Goal: Task Accomplishment & Management: Use online tool/utility

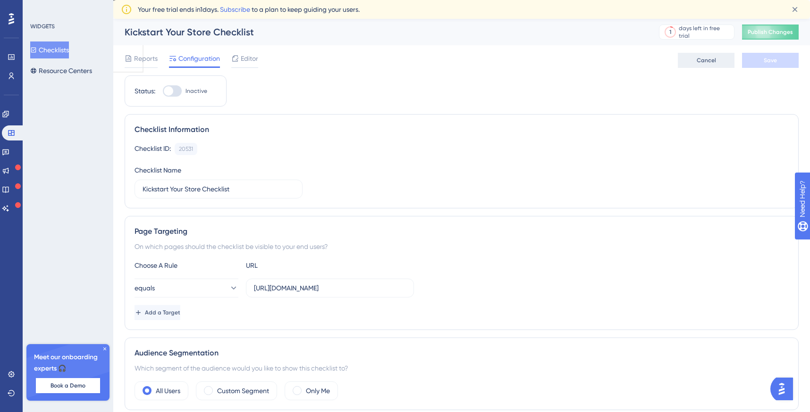
click at [703, 64] on span "Cancel" at bounding box center [706, 61] width 19 height 8
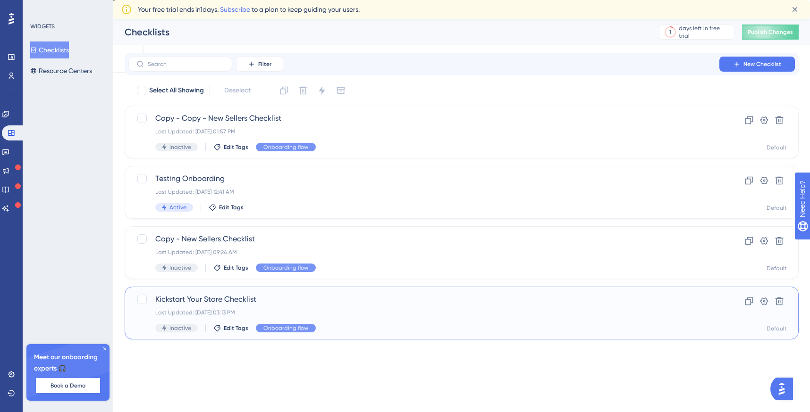
click at [253, 297] on span "Kickstart Your Store Checklist" at bounding box center [423, 299] width 537 height 11
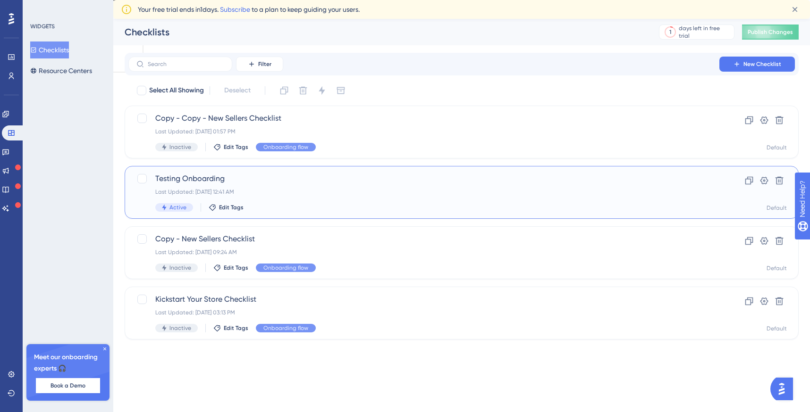
click at [381, 182] on span "Testing Onboarding" at bounding box center [423, 178] width 537 height 11
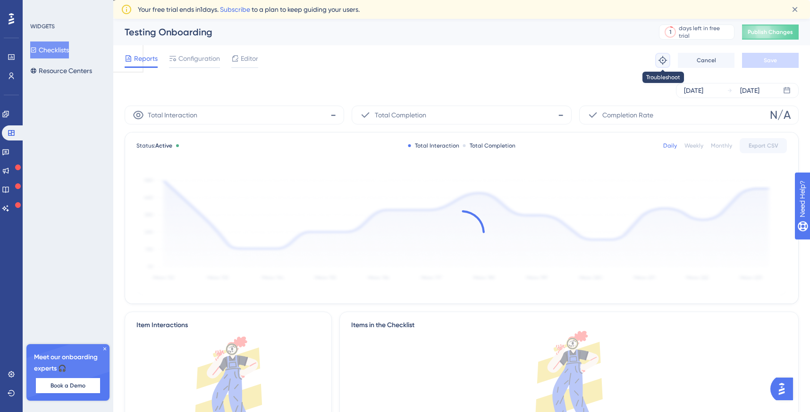
click at [658, 56] on icon at bounding box center [662, 60] width 9 height 9
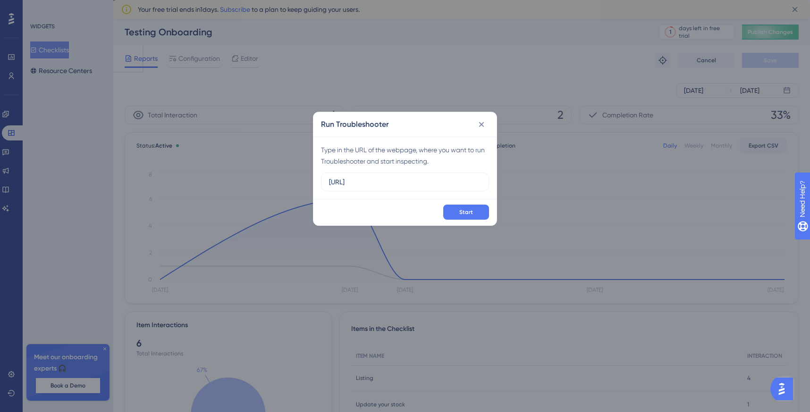
type input "[URL]"
click at [464, 218] on button "Start" at bounding box center [466, 212] width 46 height 15
click at [471, 214] on span "Start" at bounding box center [466, 213] width 14 height 8
click at [477, 213] on button "Start" at bounding box center [466, 212] width 46 height 15
click at [460, 209] on span "Start" at bounding box center [466, 213] width 14 height 8
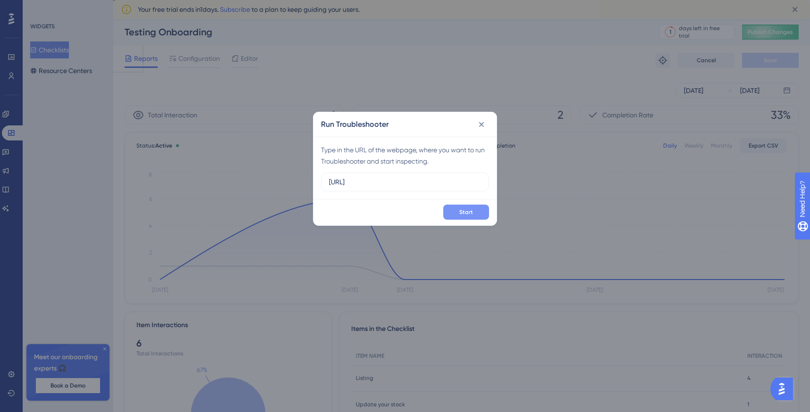
click at [460, 214] on span "Start" at bounding box center [466, 213] width 14 height 8
click at [468, 215] on span "Start" at bounding box center [466, 213] width 14 height 8
click at [467, 215] on span "Start" at bounding box center [466, 213] width 14 height 8
click at [456, 209] on button "Start" at bounding box center [466, 212] width 46 height 15
click at [474, 202] on div "Start" at bounding box center [404, 212] width 183 height 26
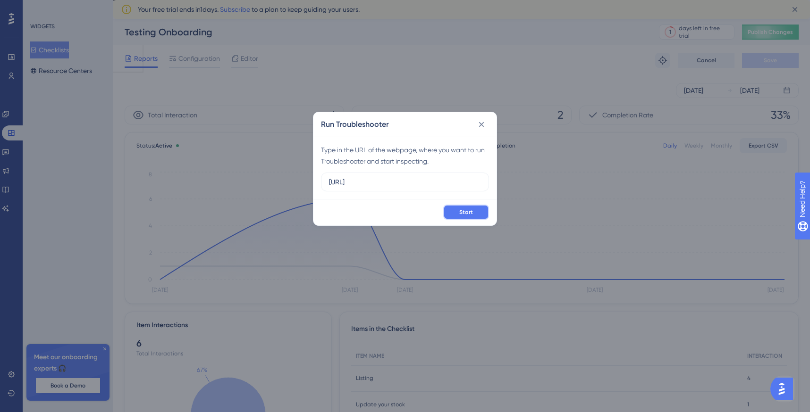
click at [473, 215] on button "Start" at bounding box center [466, 212] width 46 height 15
click at [483, 125] on icon at bounding box center [481, 124] width 9 height 9
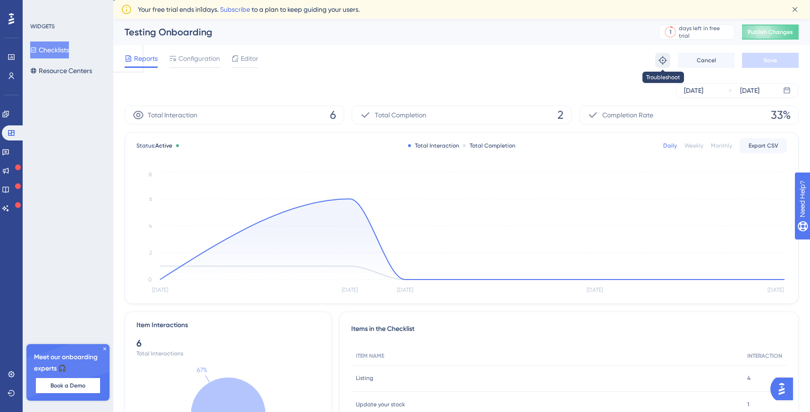
click at [659, 61] on icon at bounding box center [662, 60] width 9 height 9
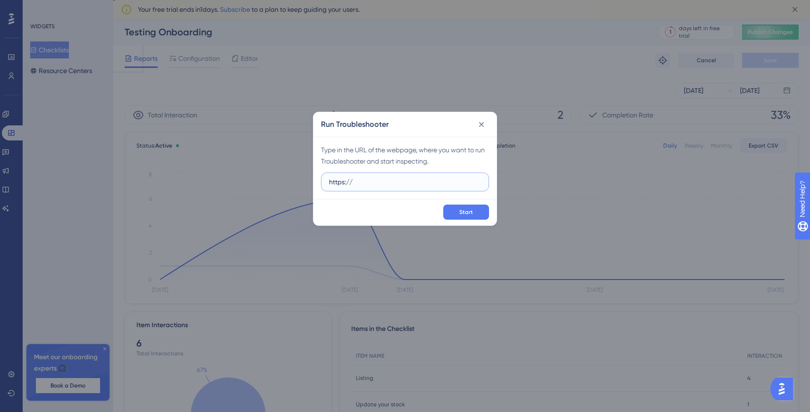
paste input "[DOMAIN_NAME][URL]"
click at [470, 213] on span "Start" at bounding box center [466, 213] width 14 height 8
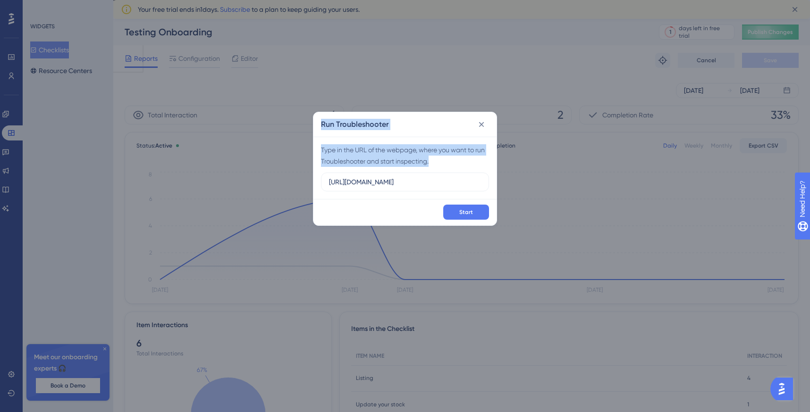
drag, startPoint x: 461, startPoint y: 189, endPoint x: 599, endPoint y: 189, distance: 138.8
click at [599, 189] on div "Run Troubleshooter Type in the URL of the webpage, where you want to run Troubl…" at bounding box center [405, 206] width 810 height 412
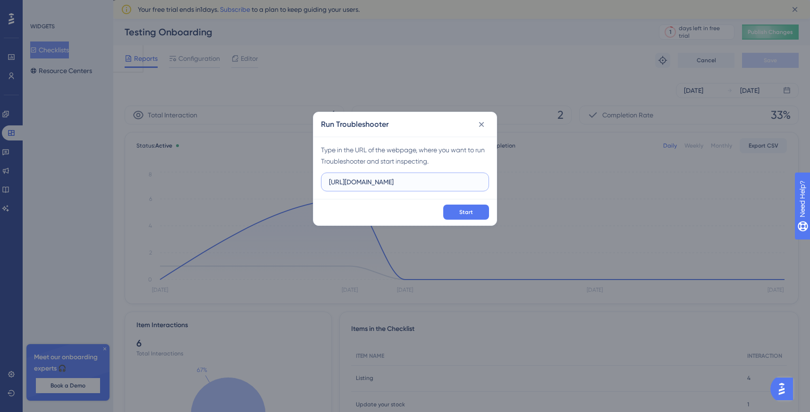
click at [431, 186] on input "[URL][DOMAIN_NAME]" at bounding box center [405, 182] width 152 height 10
drag, startPoint x: 423, startPoint y: 184, endPoint x: 545, endPoint y: 184, distance: 122.2
click at [546, 184] on div "Run Troubleshooter Type in the URL of the webpage, where you want to run Troubl…" at bounding box center [405, 206] width 810 height 412
click at [401, 181] on input "[URL][DOMAIN_NAME]" at bounding box center [405, 182] width 152 height 10
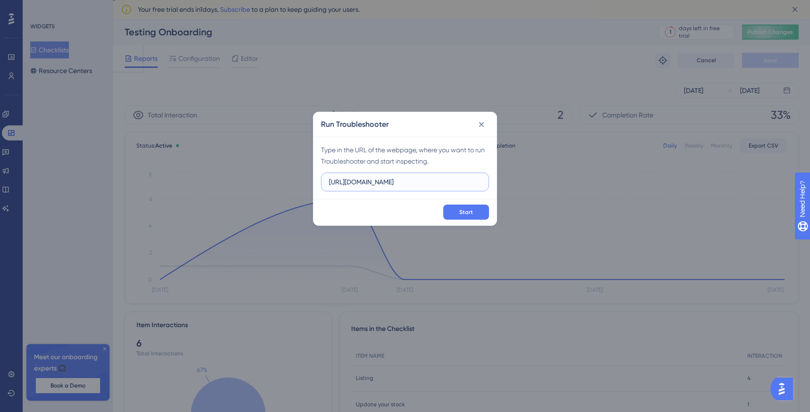
drag, startPoint x: 401, startPoint y: 181, endPoint x: 491, endPoint y: 182, distance: 89.7
click at [491, 182] on div "Type in the URL of the webpage, where you want to run Troubleshooter and start …" at bounding box center [404, 168] width 183 height 62
type input "[URL][DOMAIN_NAME]"
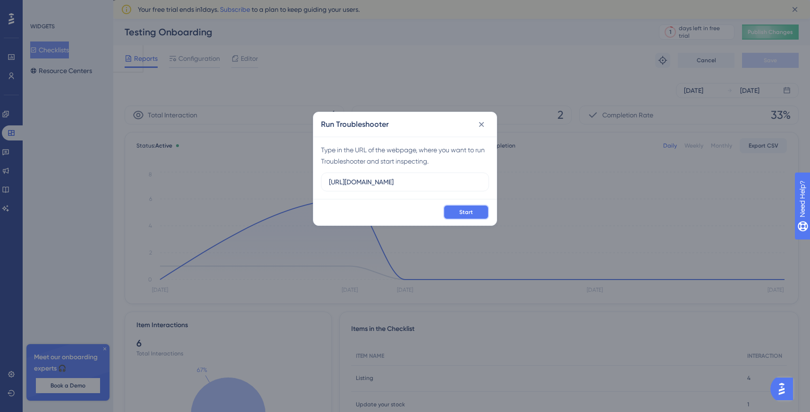
click at [465, 209] on span "Start" at bounding box center [466, 213] width 14 height 8
click at [465, 212] on span "Start" at bounding box center [466, 213] width 14 height 8
click at [484, 128] on icon at bounding box center [481, 124] width 9 height 9
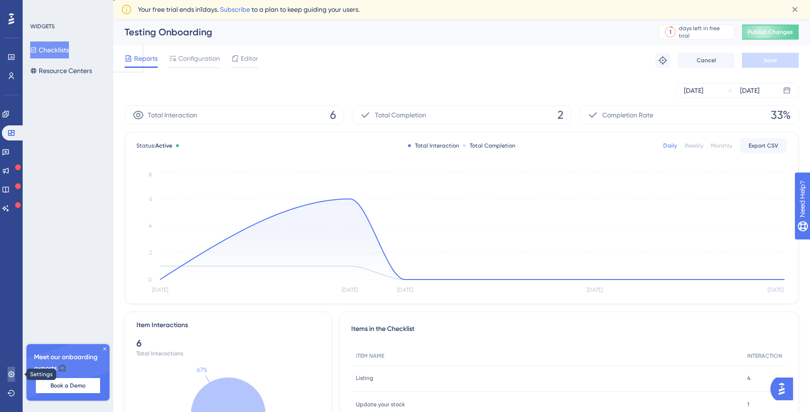
click at [14, 371] on icon at bounding box center [12, 375] width 8 height 8
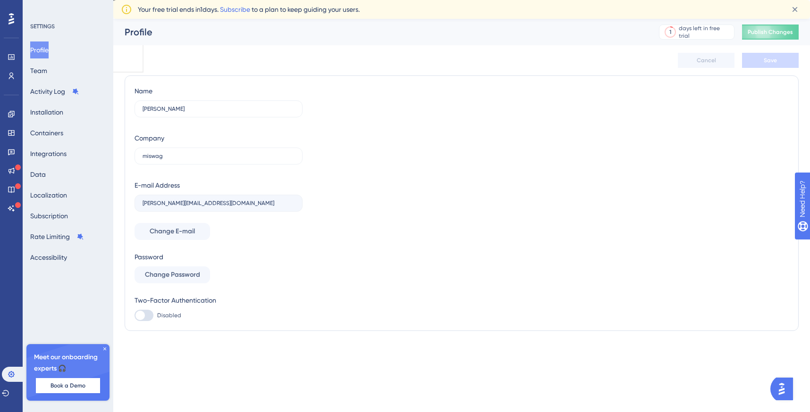
click at [88, 113] on div "Profile Team Activity Log Installation Containers Integrations Data Localizatio…" at bounding box center [68, 154] width 76 height 225
click at [58, 118] on button "Installation" at bounding box center [46, 112] width 33 height 17
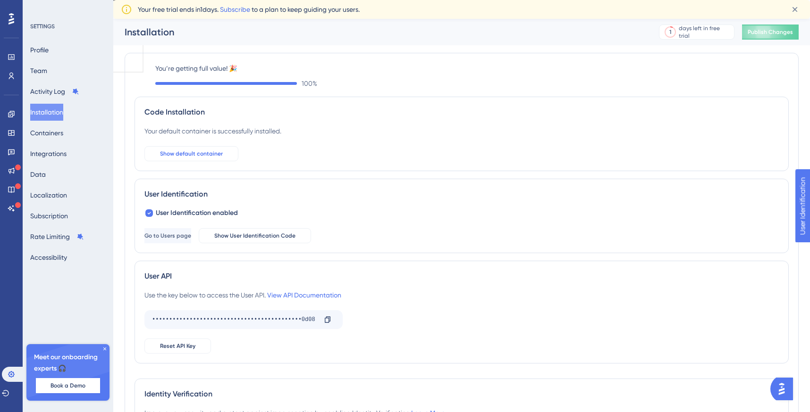
click at [222, 150] on button "Show default container" at bounding box center [191, 153] width 94 height 15
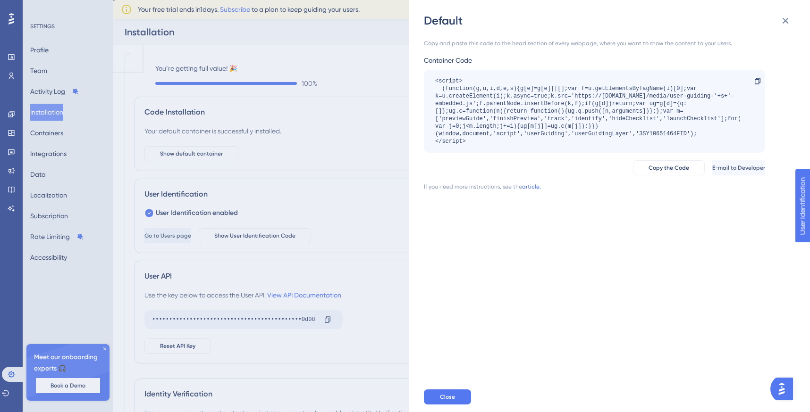
click at [530, 184] on link "article." at bounding box center [531, 187] width 19 height 8
click at [220, 133] on div "Default Copy and paste this code to the head section of every webpage, where yo…" at bounding box center [405, 206] width 810 height 412
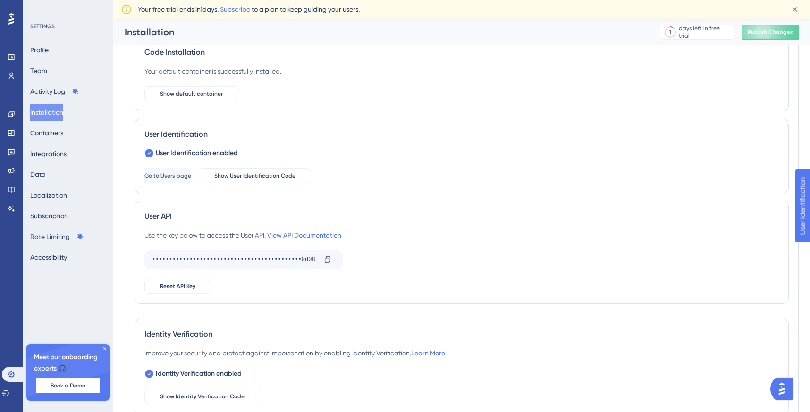
scroll to position [90, 0]
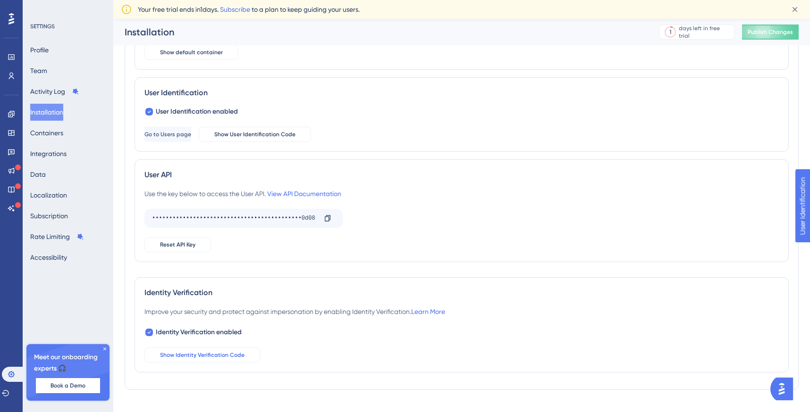
click at [232, 352] on span "Show Identity Verification Code" at bounding box center [202, 356] width 84 height 8
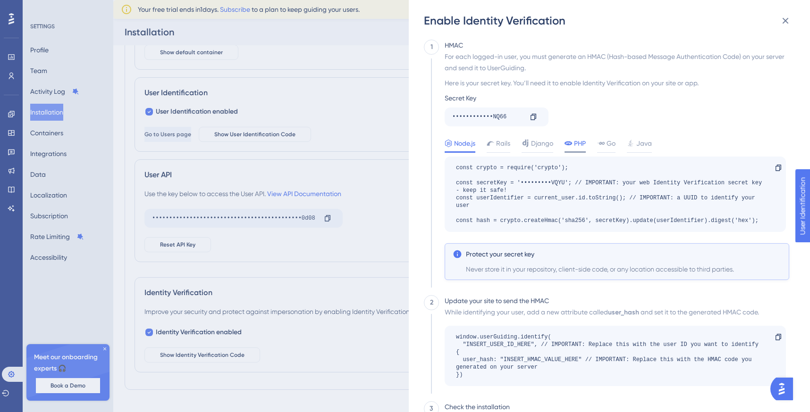
click at [572, 146] on icon at bounding box center [568, 144] width 8 height 8
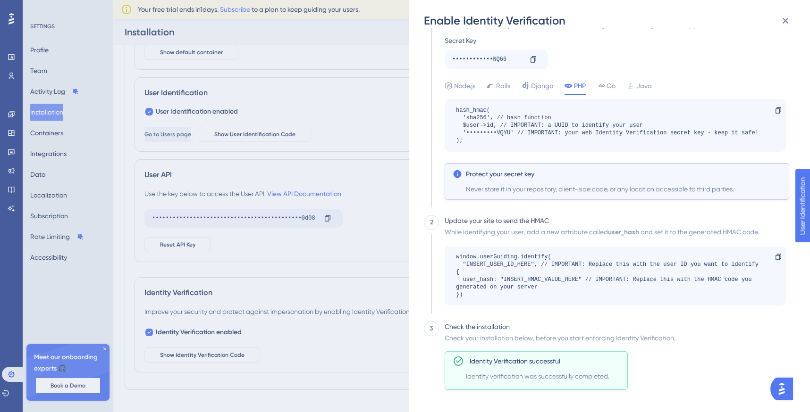
scroll to position [106, 0]
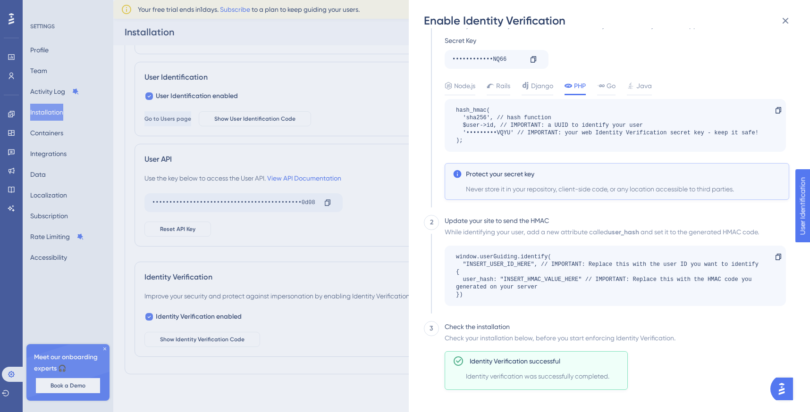
click at [780, 391] on img "Open AI Assistant Launcher" at bounding box center [781, 389] width 17 height 17
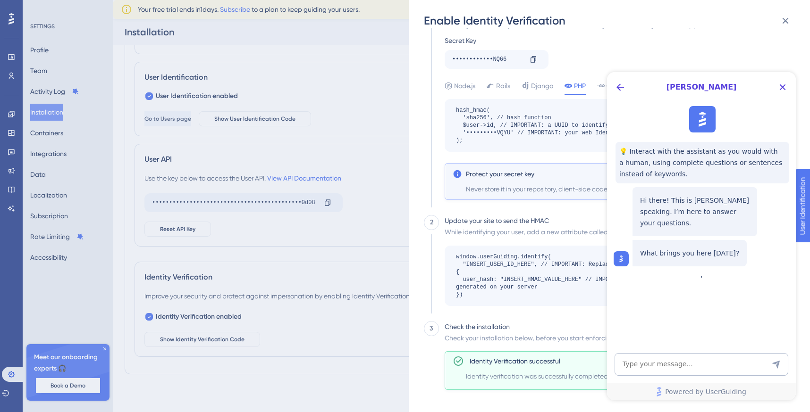
scroll to position [0, 0]
click at [782, 87] on icon "Close Button" at bounding box center [783, 87] width 6 height 6
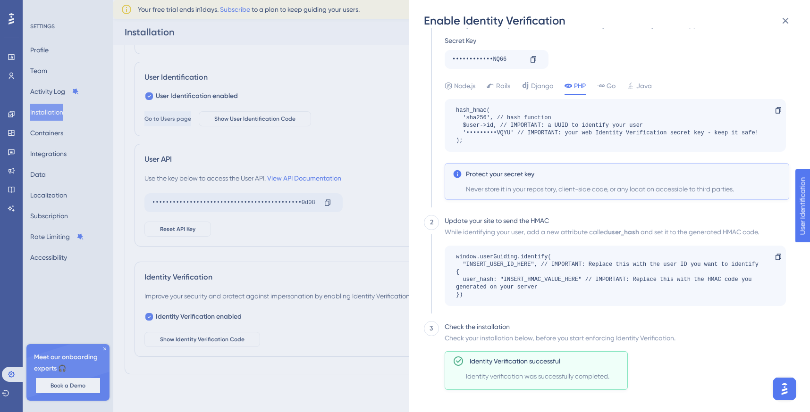
click at [302, 311] on div "Enable Identity Verification 1 HMAC For each logged-in user, you must generate …" at bounding box center [405, 206] width 810 height 412
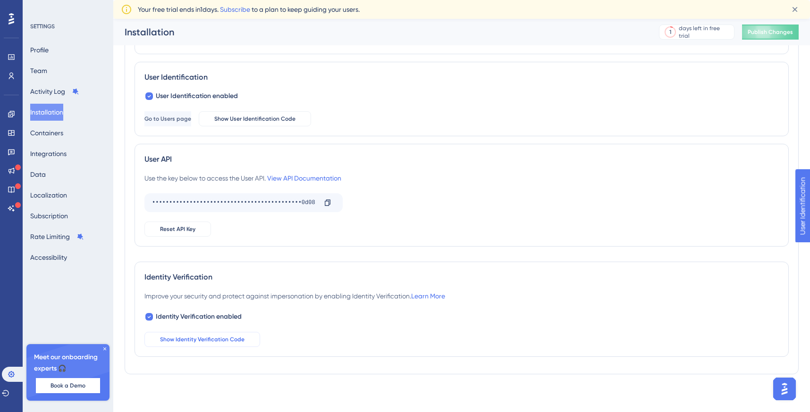
click at [235, 340] on span "Show Identity Verification Code" at bounding box center [202, 340] width 84 height 8
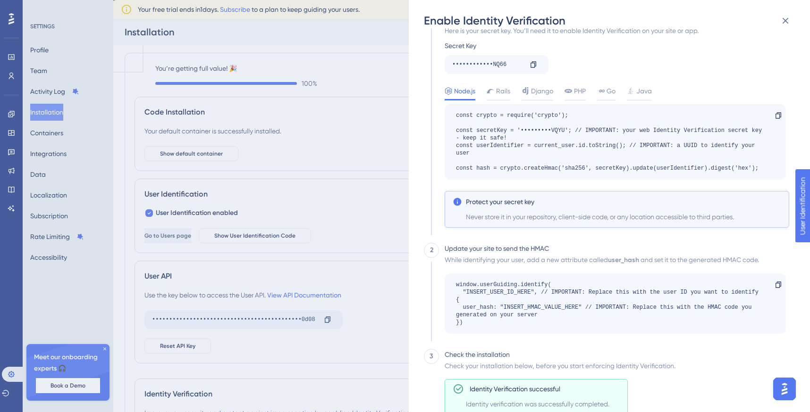
scroll to position [80, 0]
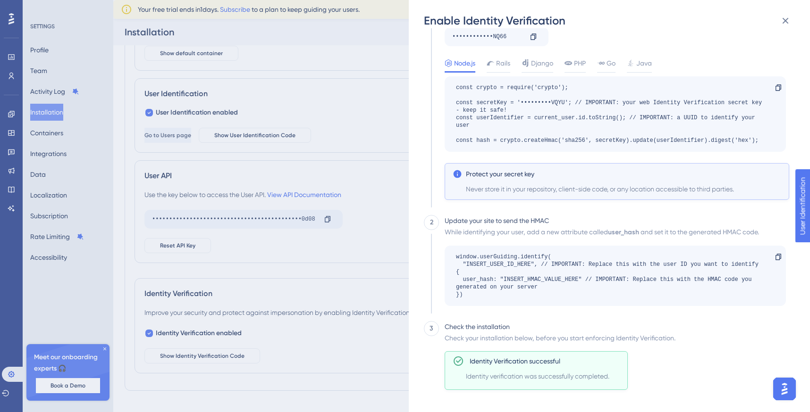
click at [329, 333] on div "Enable Identity Verification 1 HMAC For each logged-in user, you must generate …" at bounding box center [405, 206] width 810 height 412
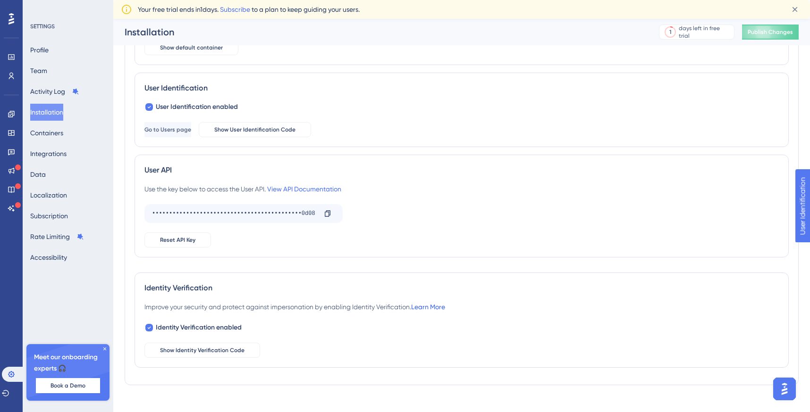
click at [436, 305] on link "Learn More" at bounding box center [428, 307] width 34 height 8
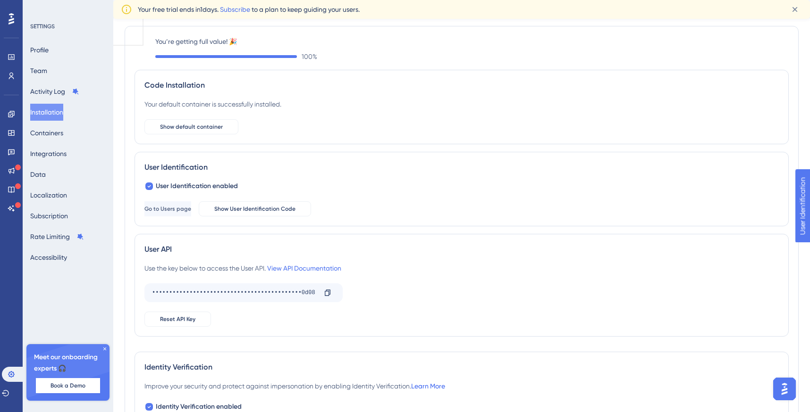
scroll to position [0, 0]
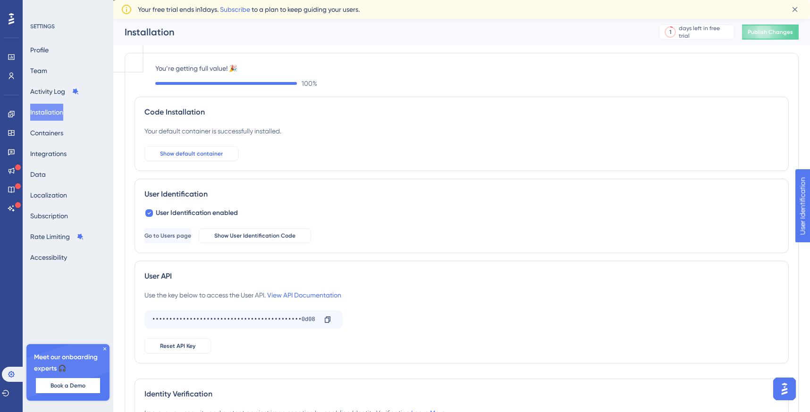
click at [181, 156] on span "Show default container" at bounding box center [191, 154] width 63 height 8
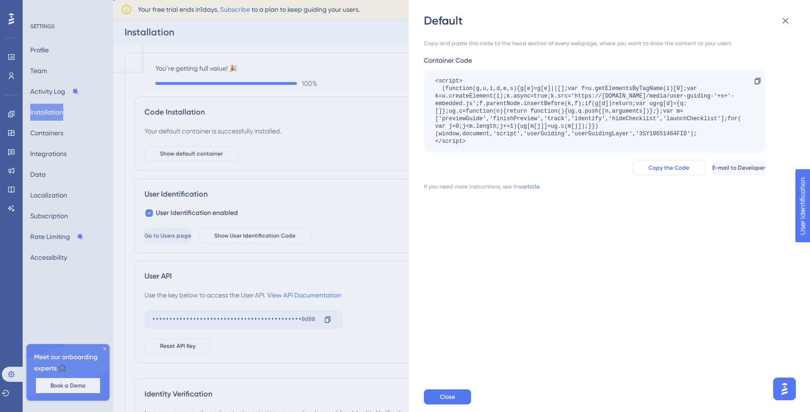
click at [648, 165] on span "Copy the Code" at bounding box center [668, 168] width 41 height 8
click at [648, 170] on span "Copy the Code" at bounding box center [668, 168] width 41 height 8
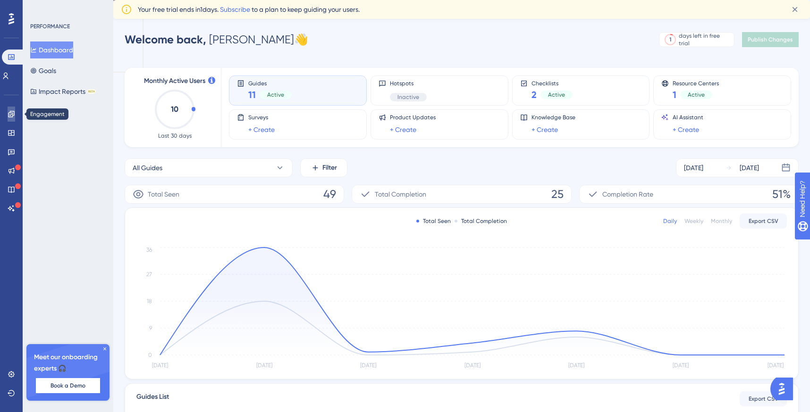
click at [11, 114] on icon at bounding box center [11, 114] width 6 height 6
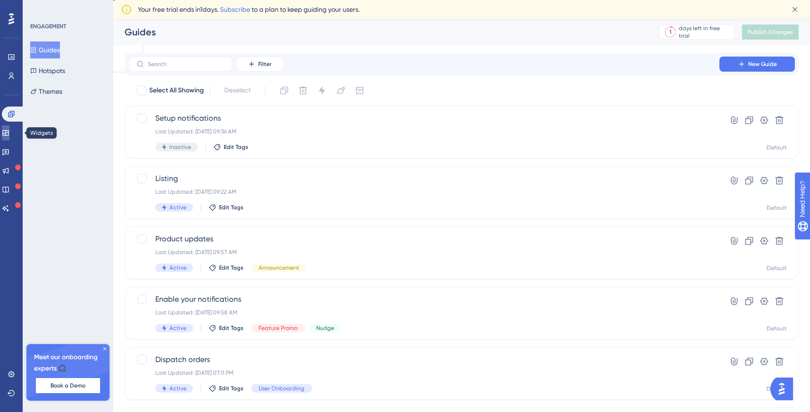
click at [9, 140] on link at bounding box center [6, 133] width 8 height 15
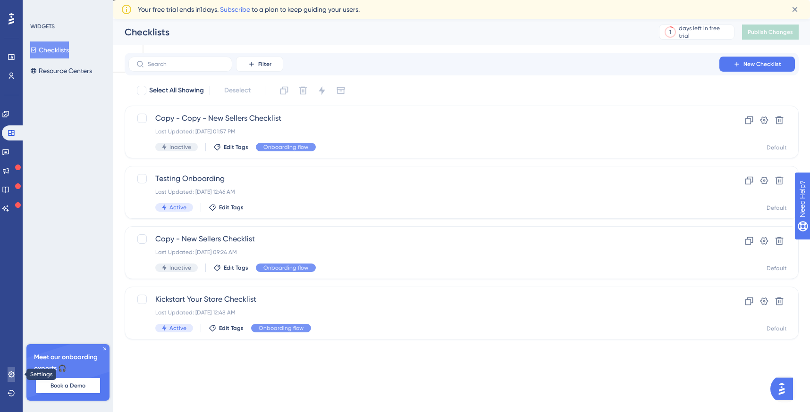
click at [10, 370] on link at bounding box center [12, 374] width 8 height 15
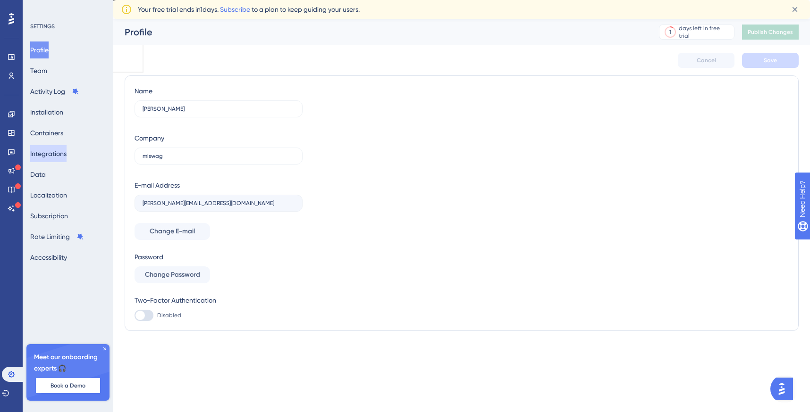
click at [59, 148] on button "Integrations" at bounding box center [48, 153] width 36 height 17
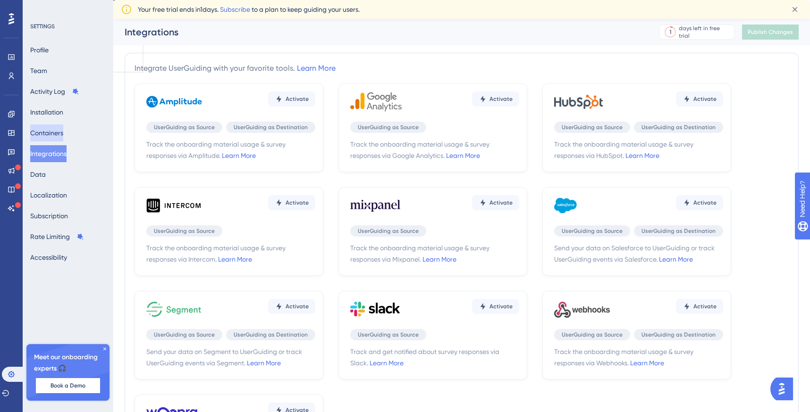
click at [57, 138] on button "Containers" at bounding box center [46, 133] width 33 height 17
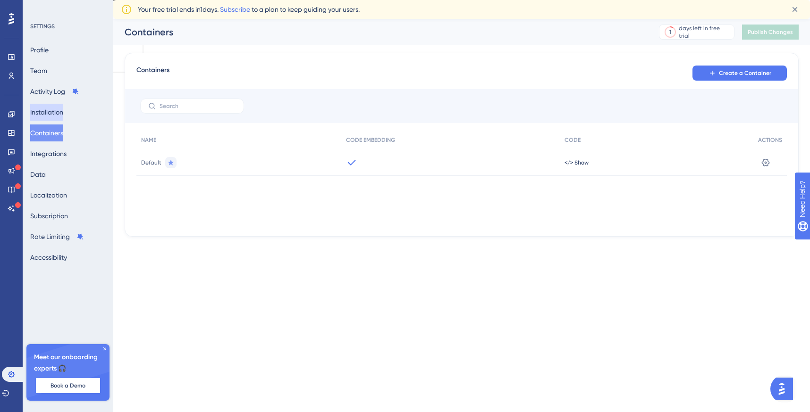
click at [58, 113] on button "Installation" at bounding box center [46, 112] width 33 height 17
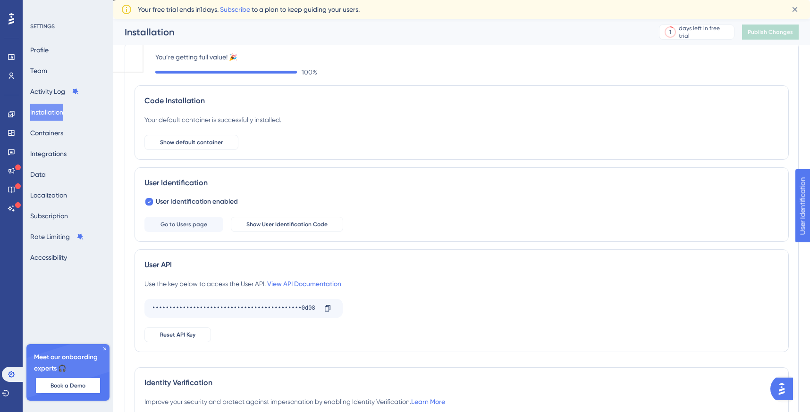
scroll to position [106, 0]
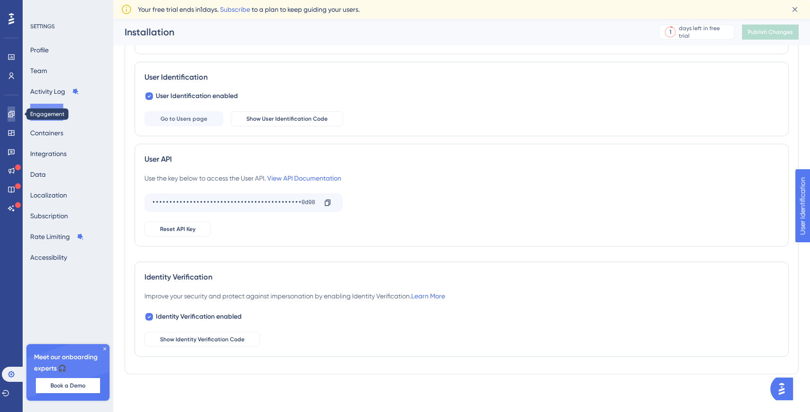
click at [9, 111] on icon at bounding box center [12, 114] width 8 height 8
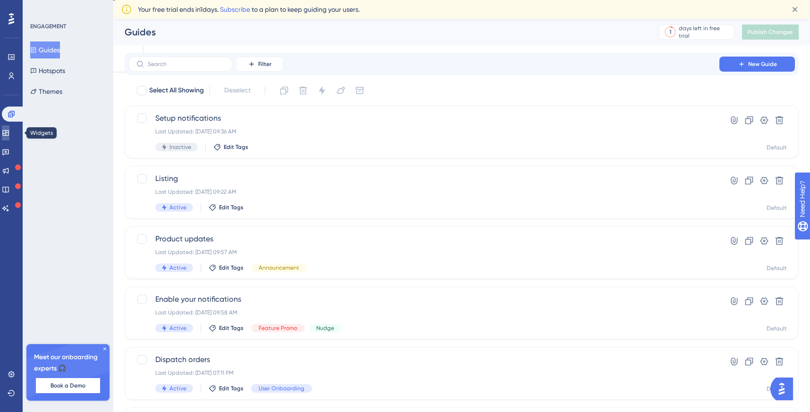
click at [8, 134] on icon at bounding box center [5, 133] width 6 height 6
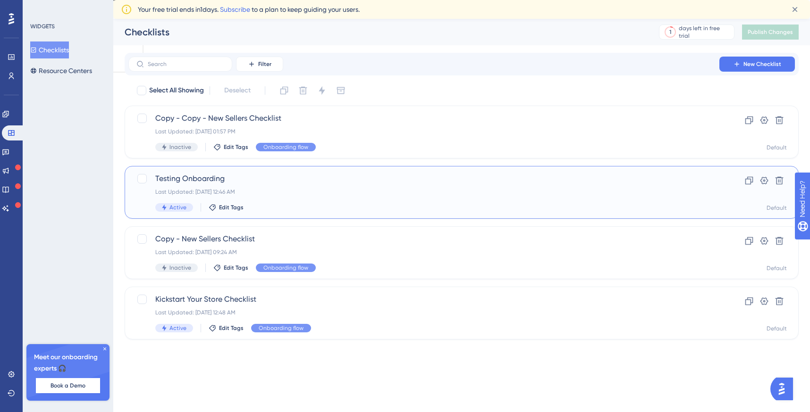
click at [279, 187] on div "Testing Onboarding Last Updated: Sep 27 2025, 12:46 AM Active Edit Tags" at bounding box center [423, 192] width 537 height 39
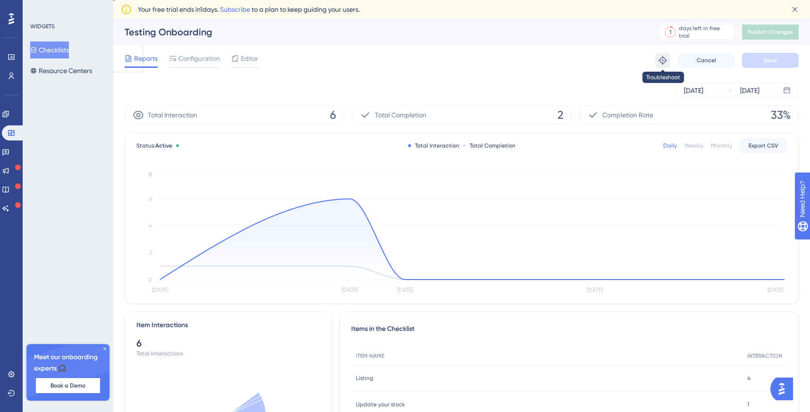
click at [658, 54] on button at bounding box center [662, 60] width 15 height 15
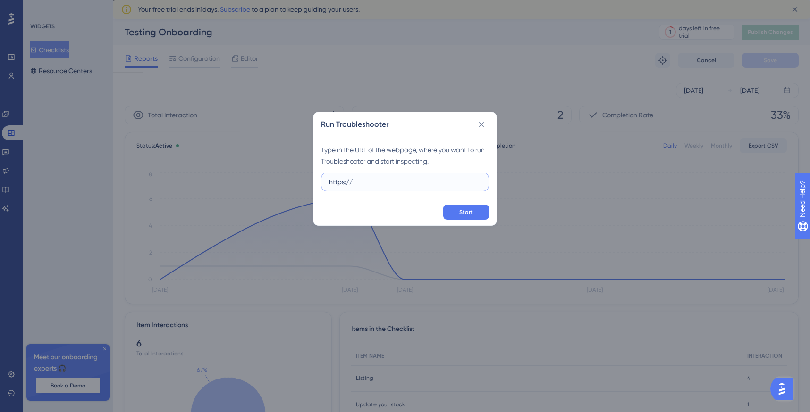
paste input "merchant-portal.eu-1.sharedwithexpose.com/merchant-users-invites"
type input "https://merchant-portal.eu-1.sharedwithexpose.com/merchant-users-invites"
click at [466, 219] on button "Start" at bounding box center [466, 212] width 46 height 15
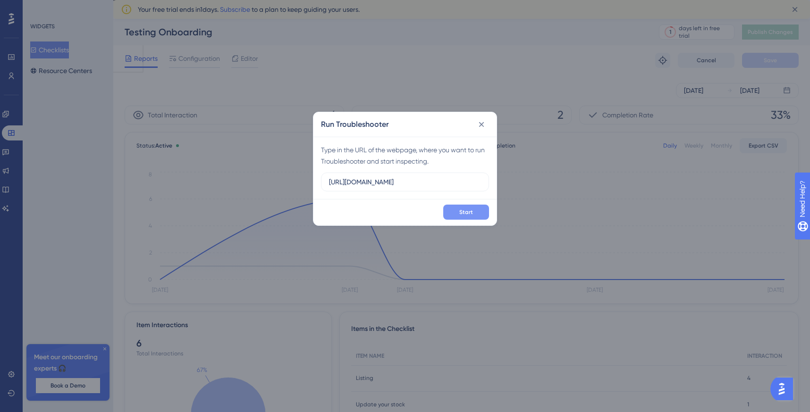
click at [455, 210] on button "Start" at bounding box center [466, 212] width 46 height 15
click at [479, 121] on icon at bounding box center [481, 124] width 9 height 9
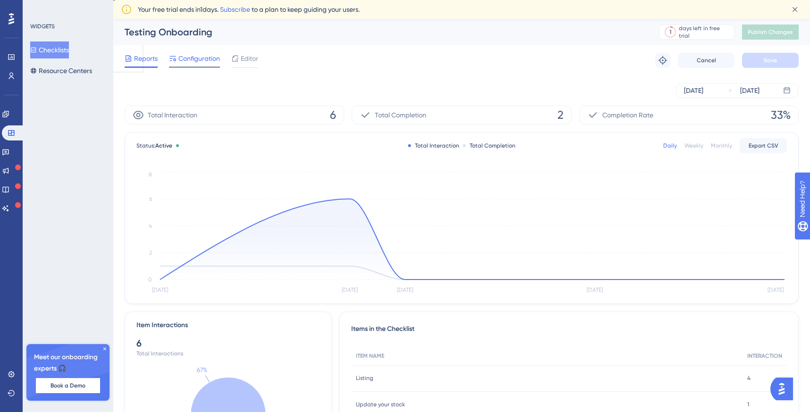
click at [199, 61] on span "Configuration" at bounding box center [199, 58] width 42 height 11
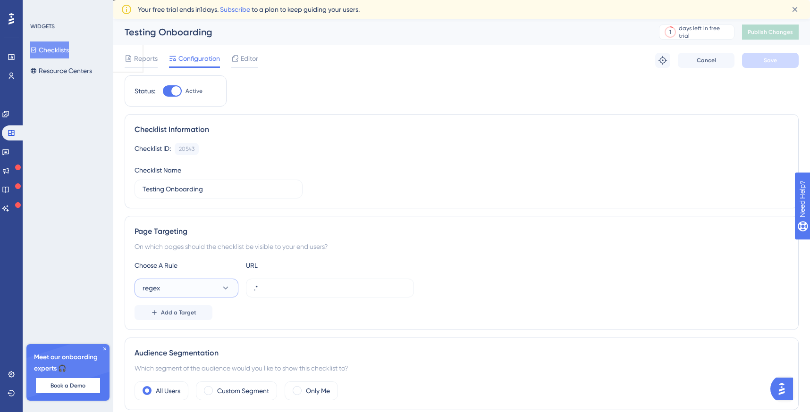
click at [217, 290] on button "regex" at bounding box center [187, 288] width 104 height 19
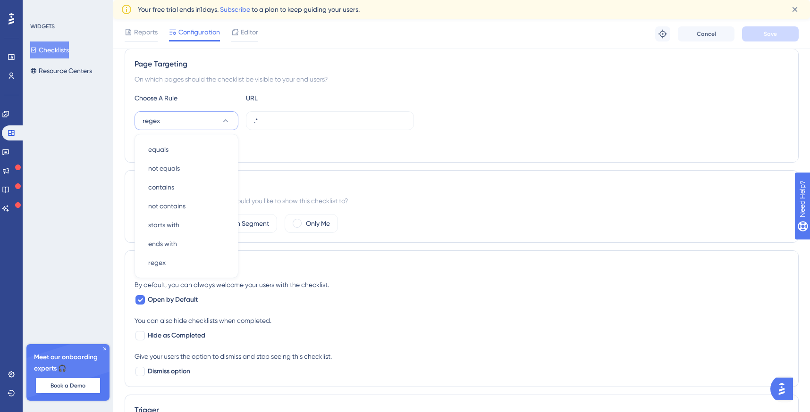
click at [293, 242] on div "Audience Segmentation Which segment of the audience would you like to show this…" at bounding box center [462, 206] width 674 height 73
click at [260, 120] on input ".*" at bounding box center [330, 121] width 152 height 10
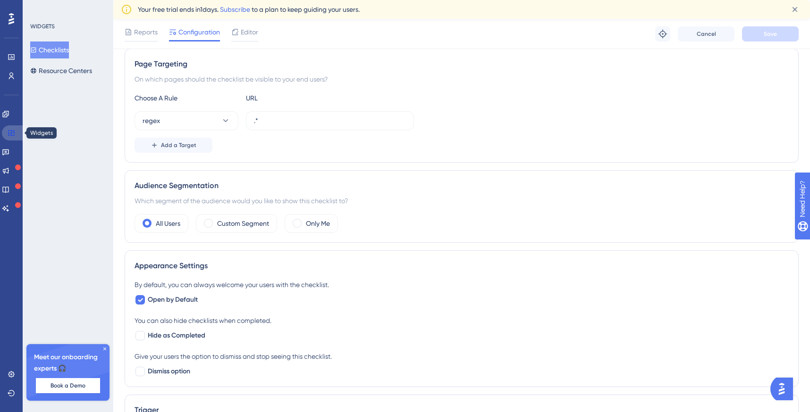
click at [6, 135] on link at bounding box center [13, 133] width 23 height 15
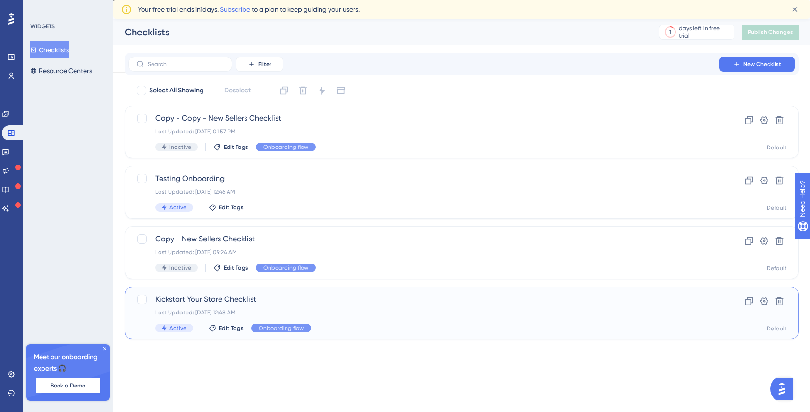
click at [311, 306] on div "Kickstart Your Store Checklist Last Updated: Sep 27 2025, 12:48 AM Active Edit …" at bounding box center [423, 313] width 537 height 39
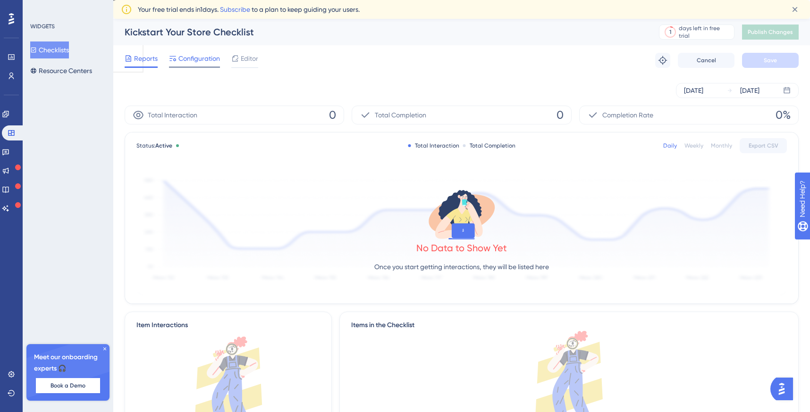
click at [186, 62] on span "Configuration" at bounding box center [199, 58] width 42 height 11
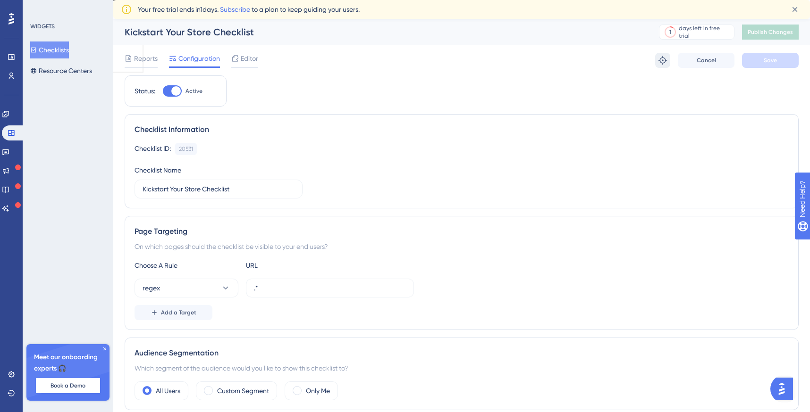
click at [659, 62] on icon at bounding box center [662, 60] width 9 height 9
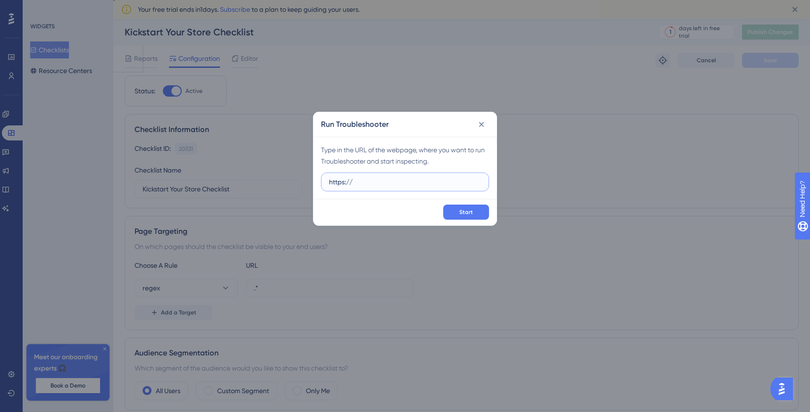
paste input "merchant-portal.eu-1.sharedwithexpose.com/"
type input "[URL][DOMAIN_NAME]"
click at [464, 215] on span "Start" at bounding box center [466, 213] width 14 height 8
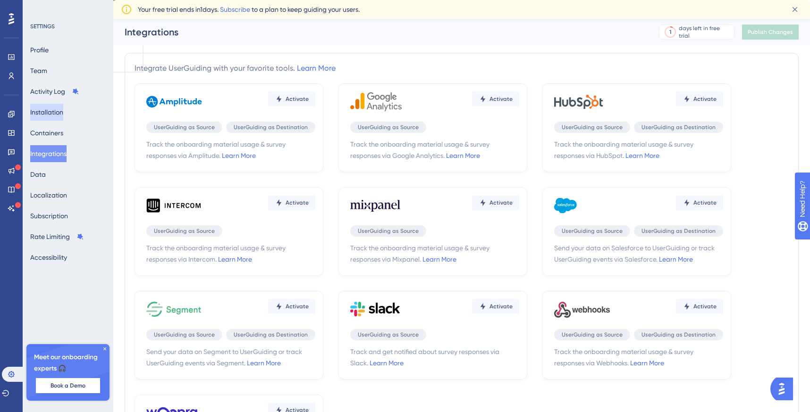
click at [51, 112] on button "Installation" at bounding box center [46, 112] width 33 height 17
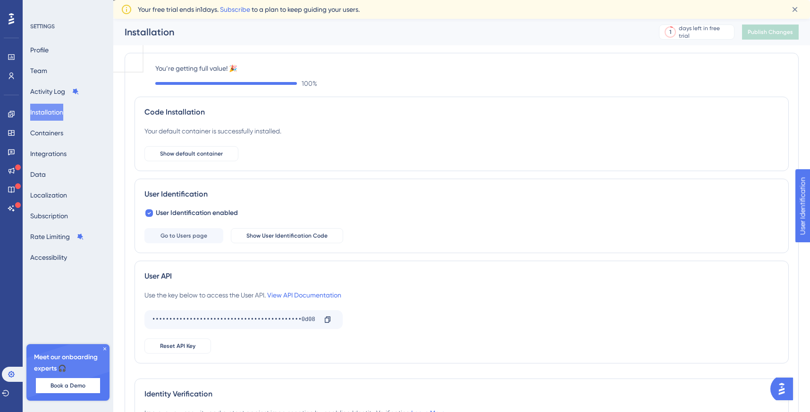
scroll to position [106, 0]
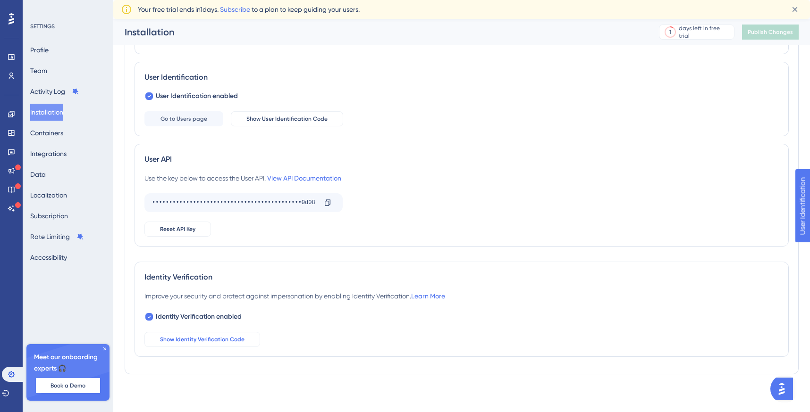
click at [242, 342] on span "Show Identity Verification Code" at bounding box center [202, 340] width 84 height 8
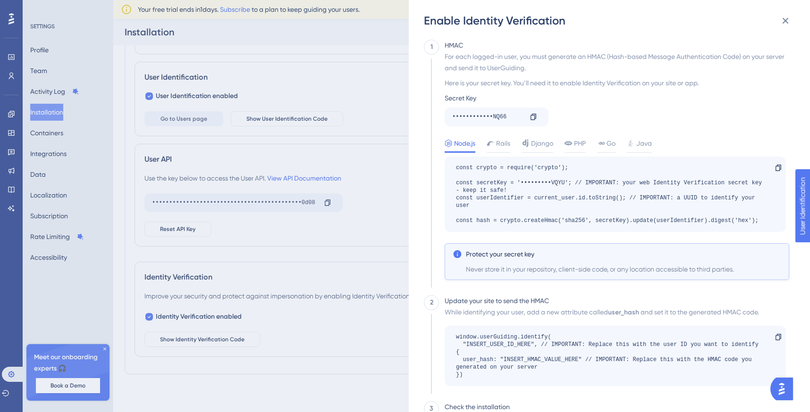
click at [351, 266] on div "Enable Identity Verification 1 HMAC For each logged-in user, you must generate …" at bounding box center [405, 206] width 810 height 412
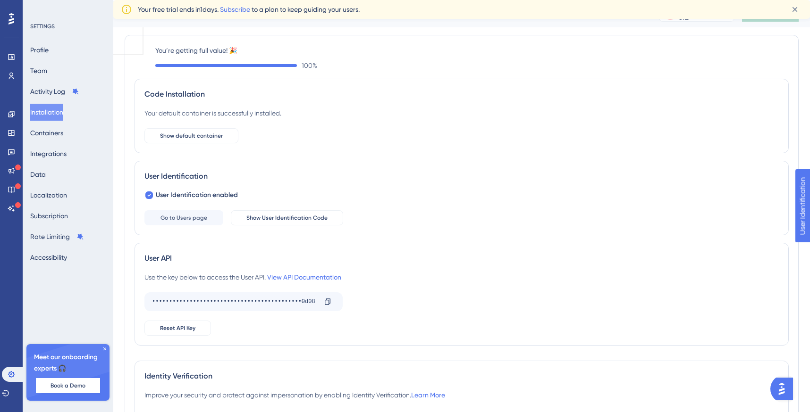
scroll to position [0, 0]
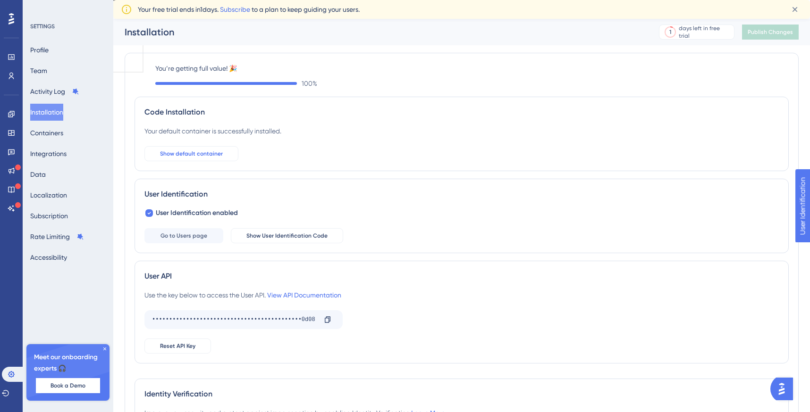
click at [202, 154] on span "Show default container" at bounding box center [191, 154] width 63 height 8
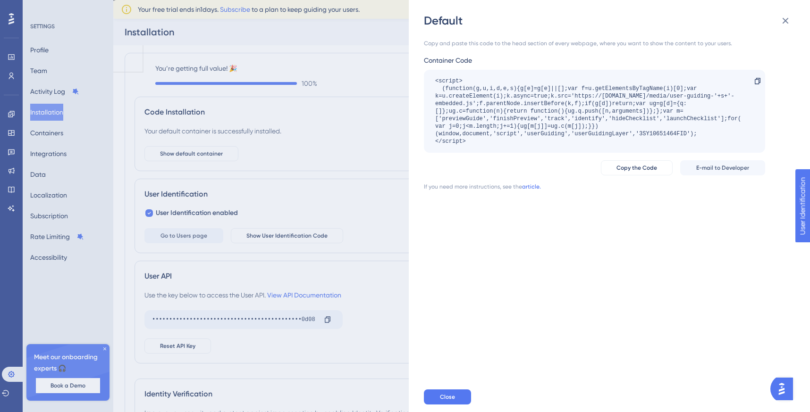
click at [530, 187] on link "article." at bounding box center [531, 187] width 19 height 8
click at [758, 81] on icon at bounding box center [758, 81] width 8 height 8
